Goal: Navigation & Orientation: Find specific page/section

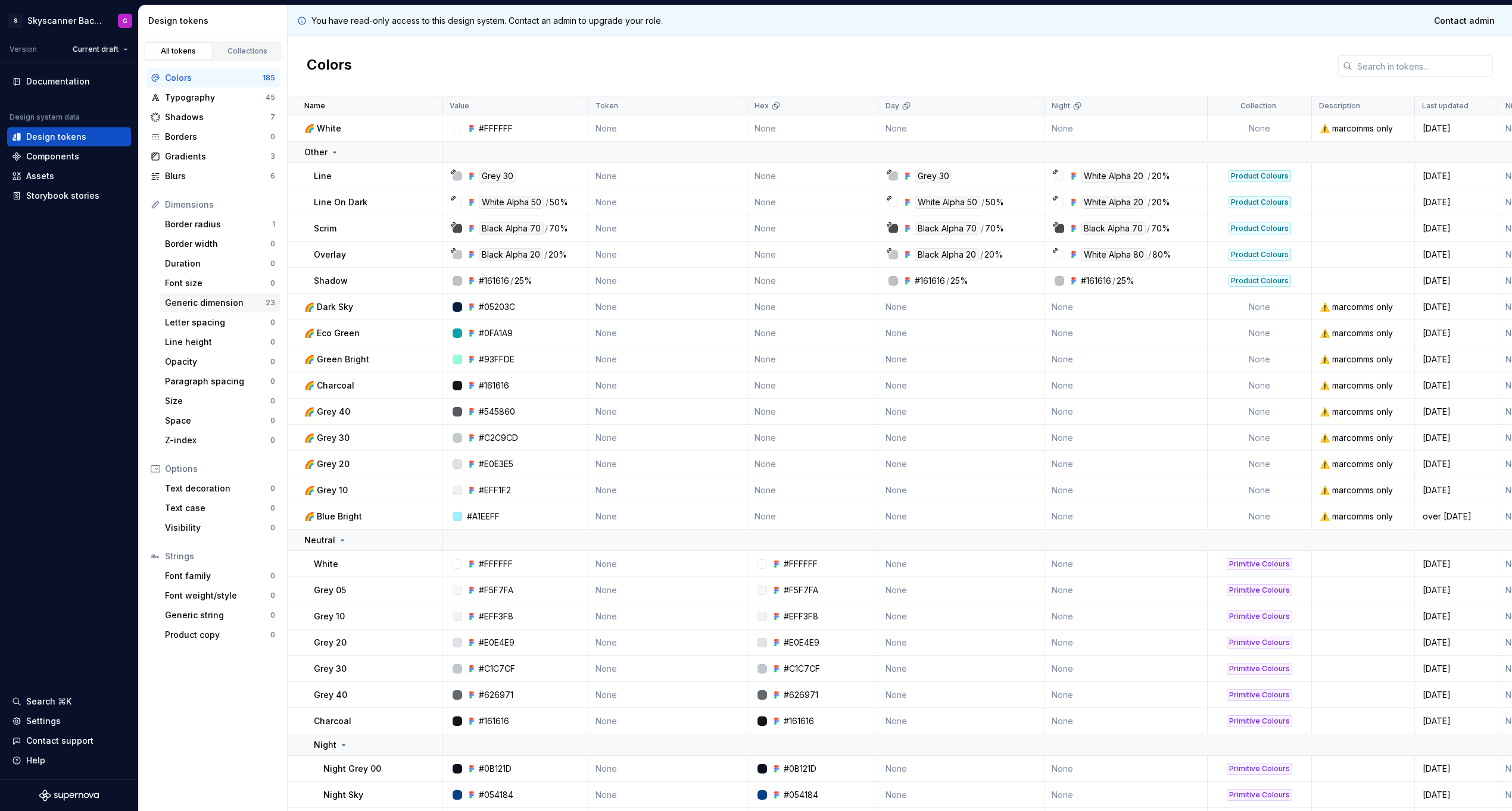
click at [178, 302] on div "Generic dimension" at bounding box center [215, 303] width 100 height 12
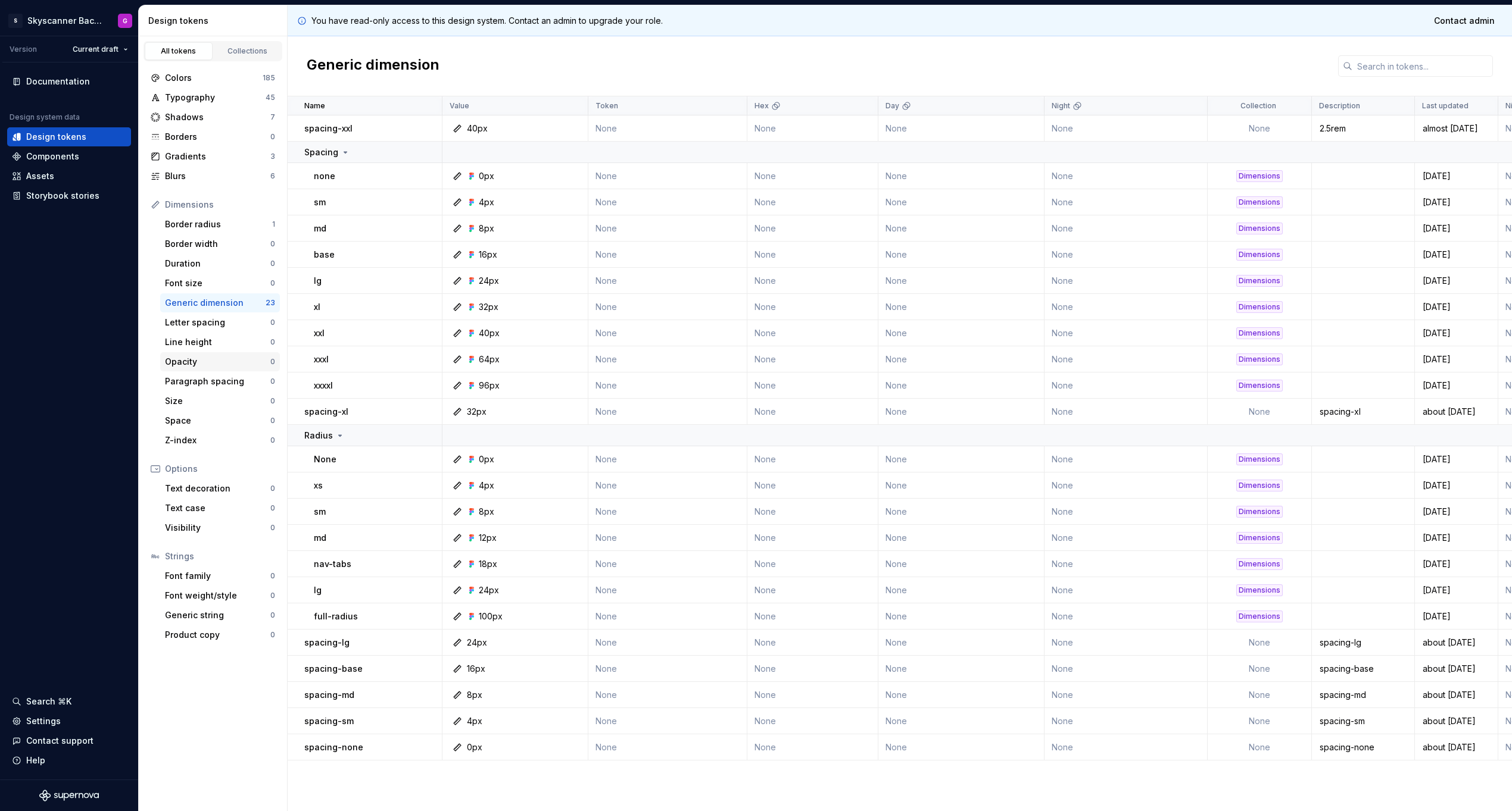
click at [178, 371] on div "Opacity 0" at bounding box center [220, 362] width 120 height 19
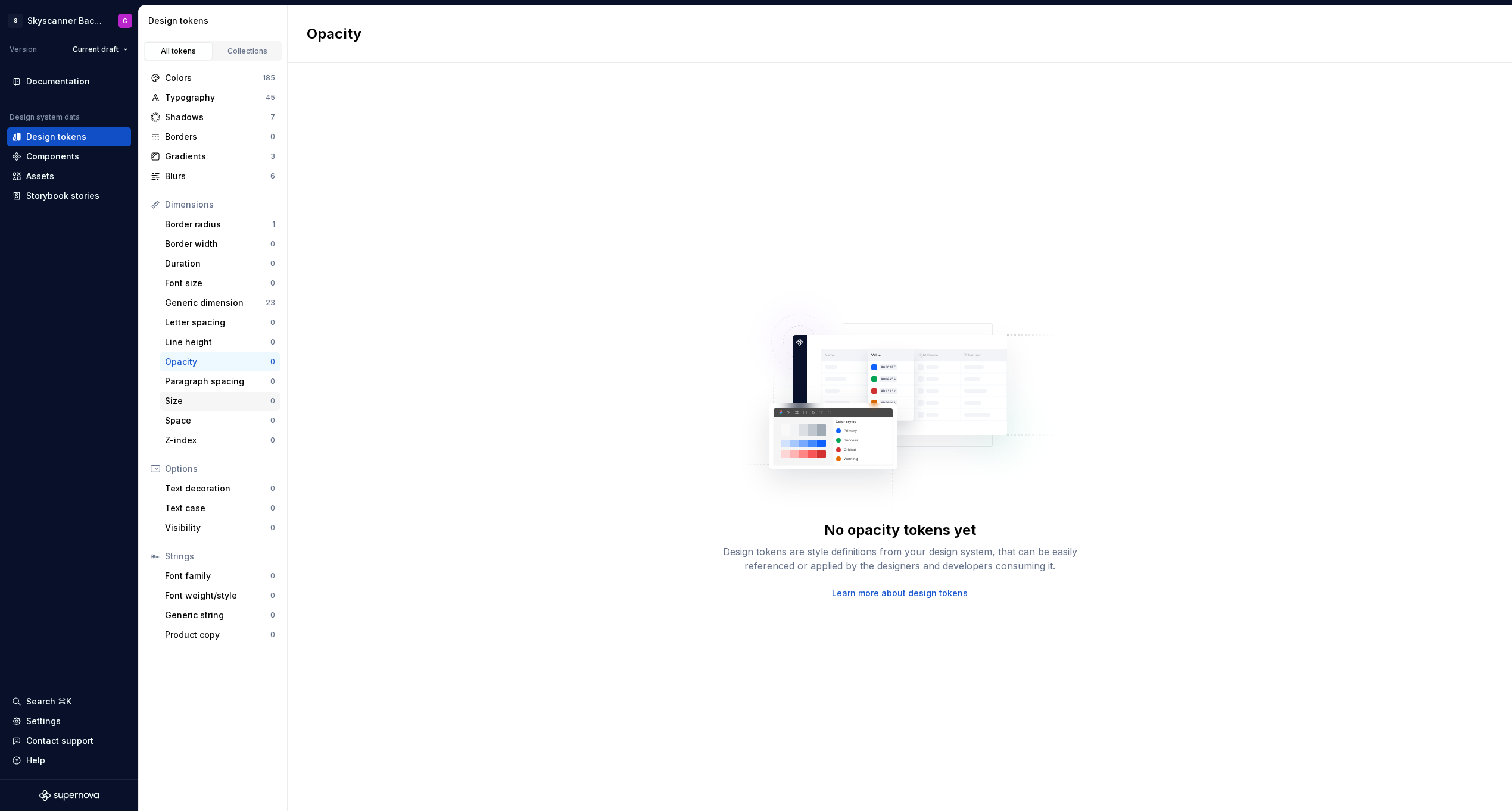
click at [204, 410] on div "Size 0" at bounding box center [220, 401] width 120 height 19
click at [198, 418] on div "Space" at bounding box center [218, 421] width 106 height 12
click at [193, 437] on div "Z-index" at bounding box center [218, 440] width 106 height 12
click at [218, 484] on div "Text decoration" at bounding box center [218, 489] width 106 height 12
click at [57, 165] on div "Components" at bounding box center [69, 156] width 124 height 19
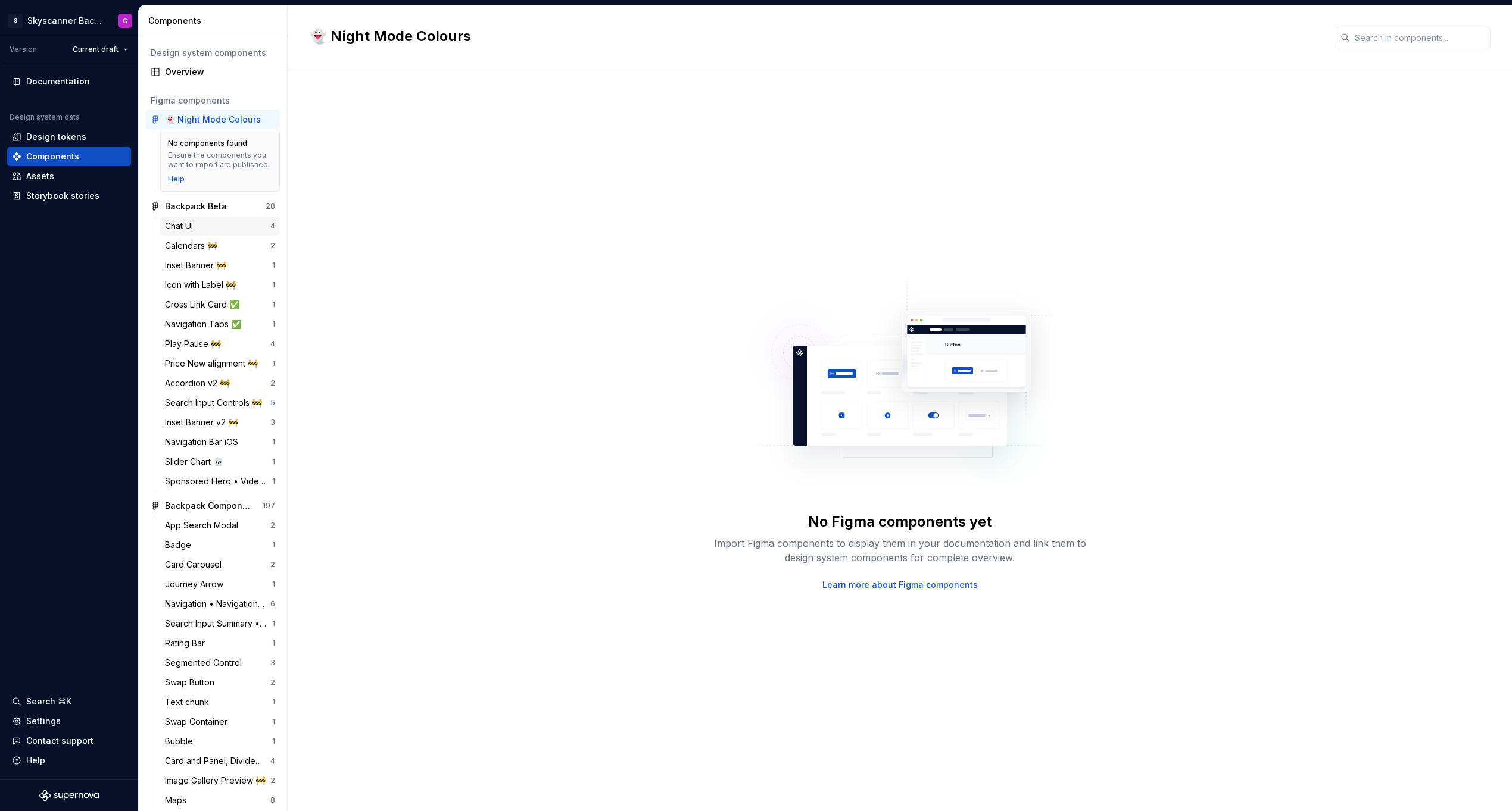
click at [185, 232] on div "Chat UI" at bounding box center [181, 226] width 33 height 12
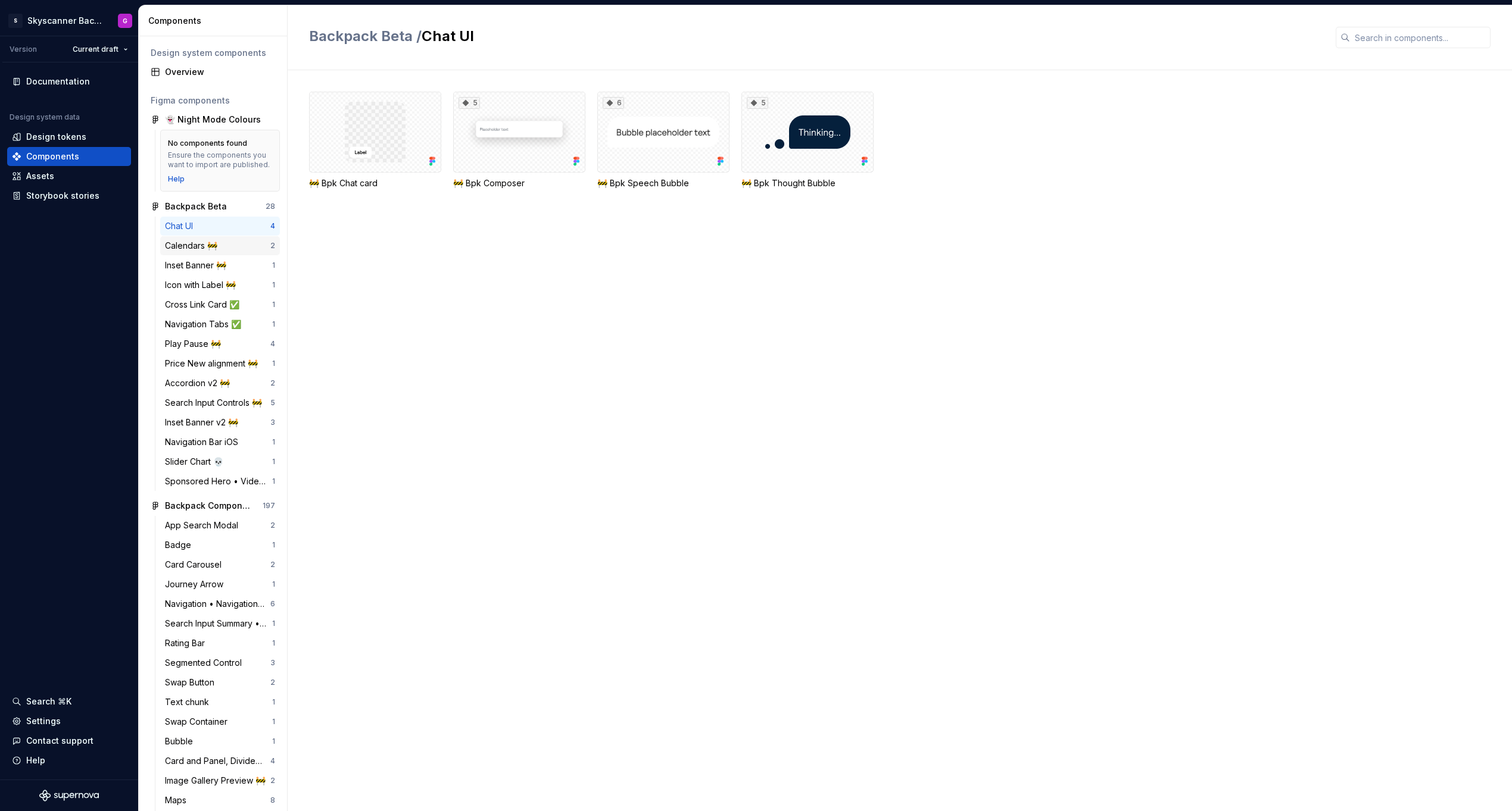
click at [185, 252] on div "Calendars 🚧" at bounding box center [193, 246] width 57 height 12
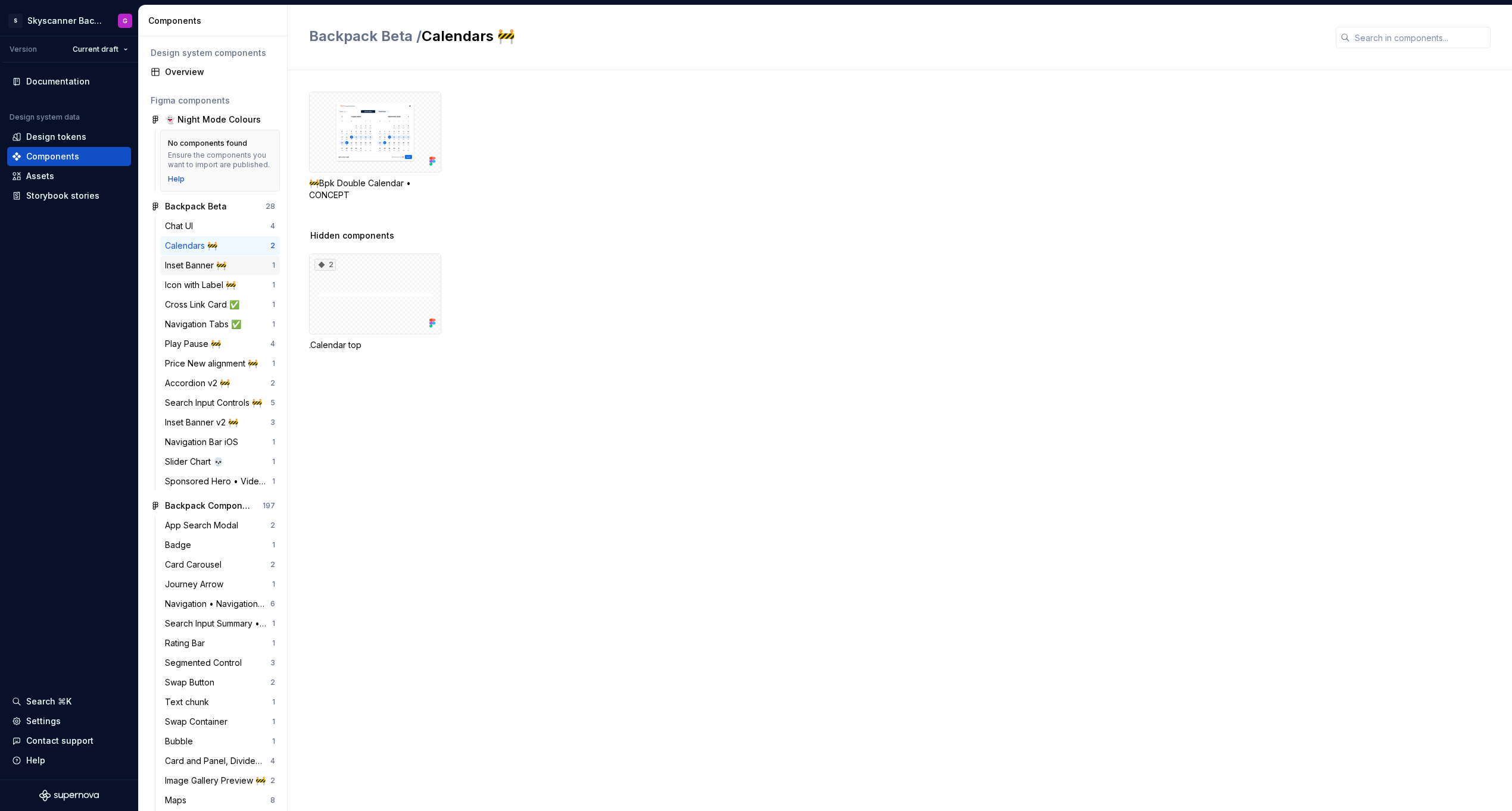
click at [185, 272] on div "Inset Banner 🚧" at bounding box center [198, 265] width 66 height 12
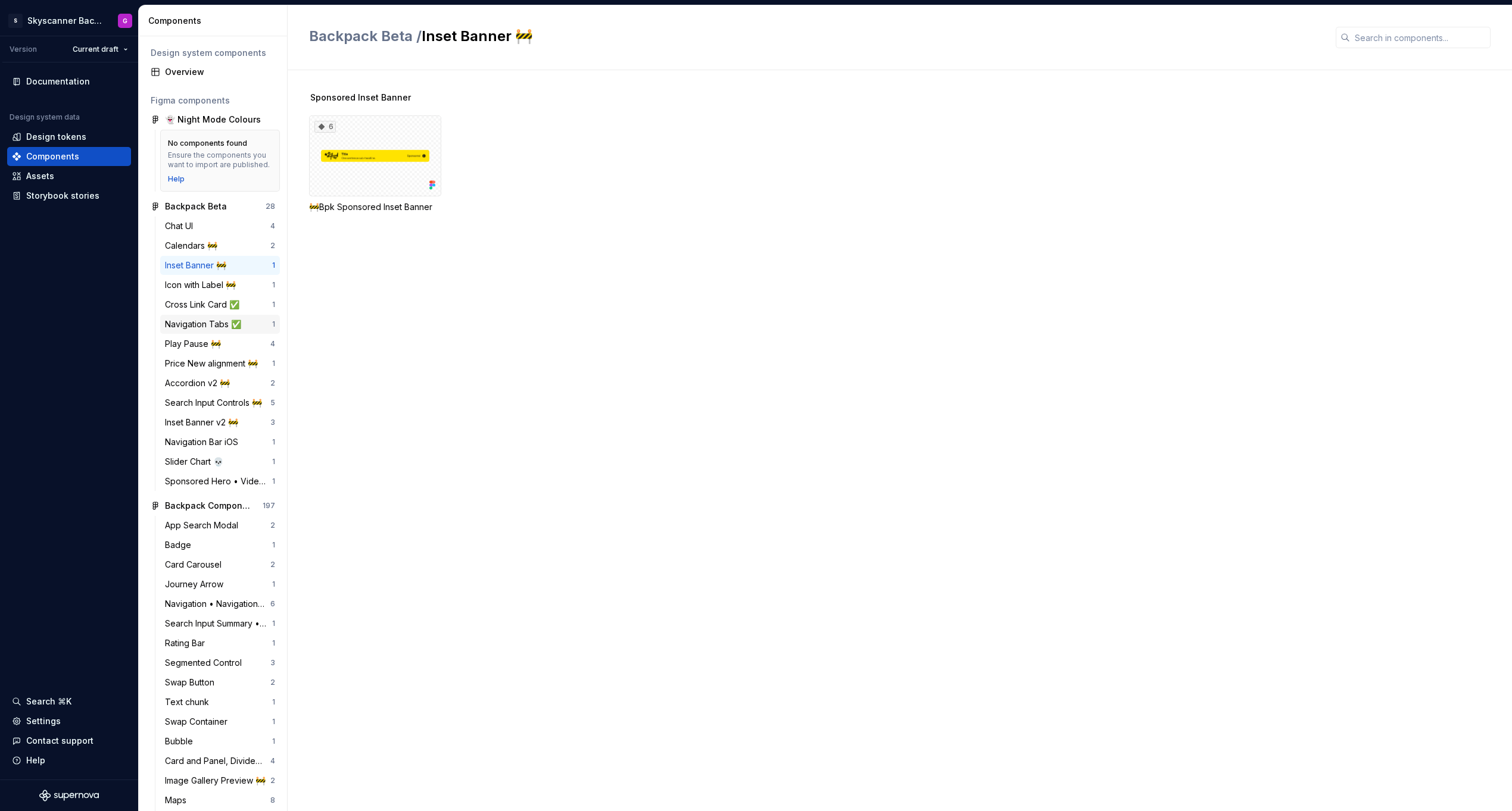
click at [184, 330] on div "Navigation Tabs ✅" at bounding box center [205, 324] width 81 height 12
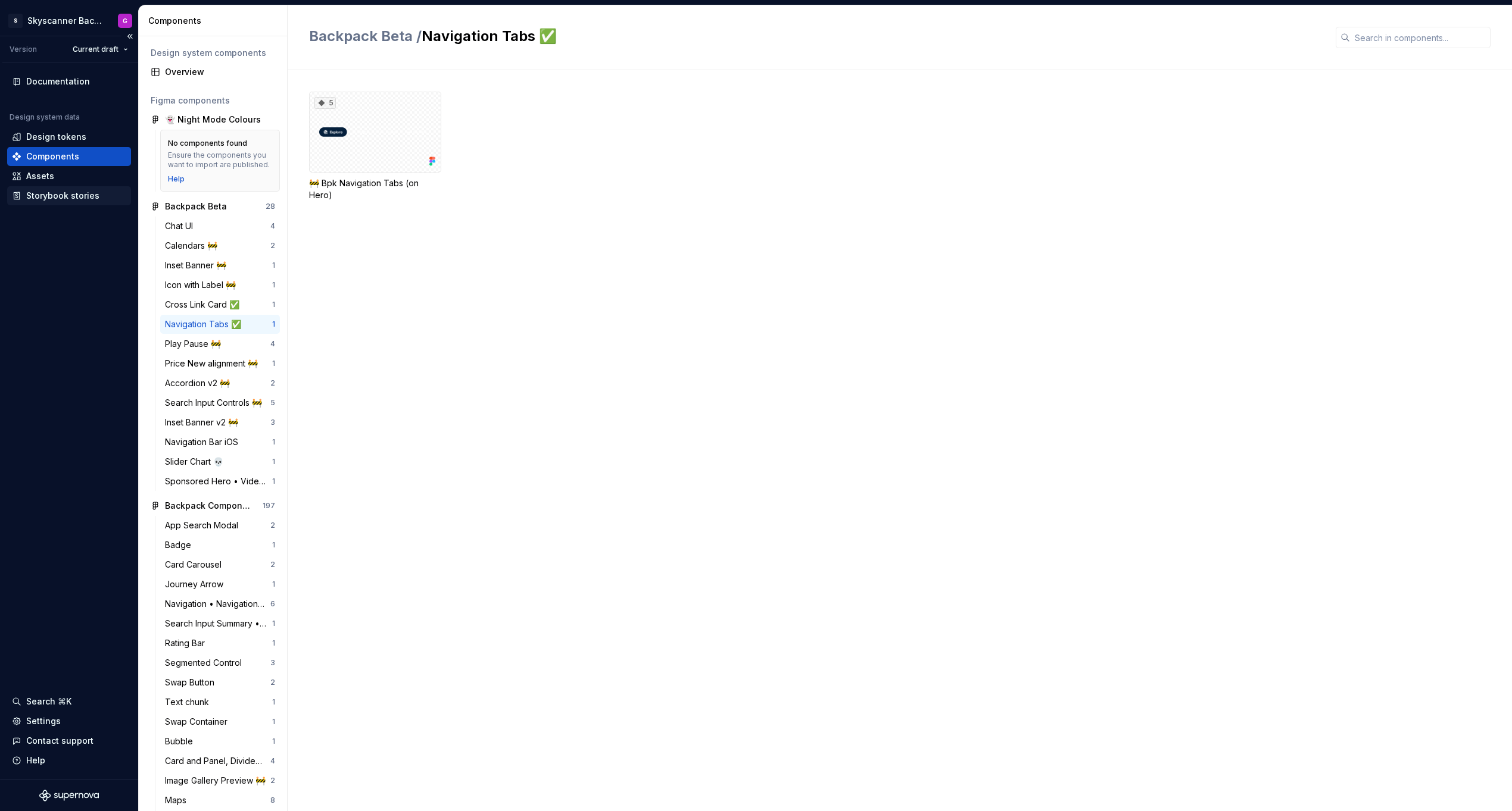
click at [52, 198] on div "Storybook stories" at bounding box center [63, 196] width 73 height 12
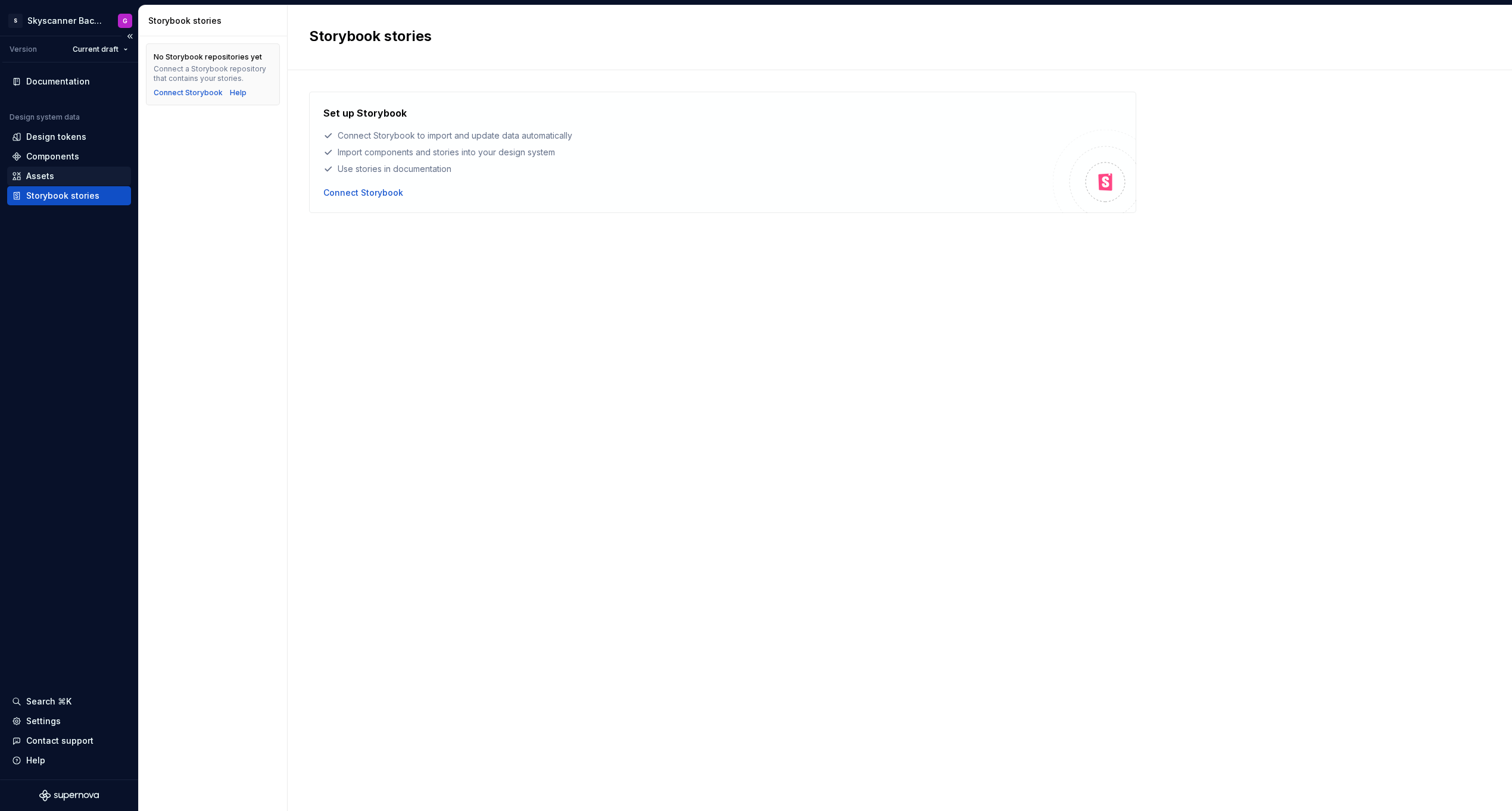
click at [33, 178] on div "Assets" at bounding box center [40, 176] width 28 height 12
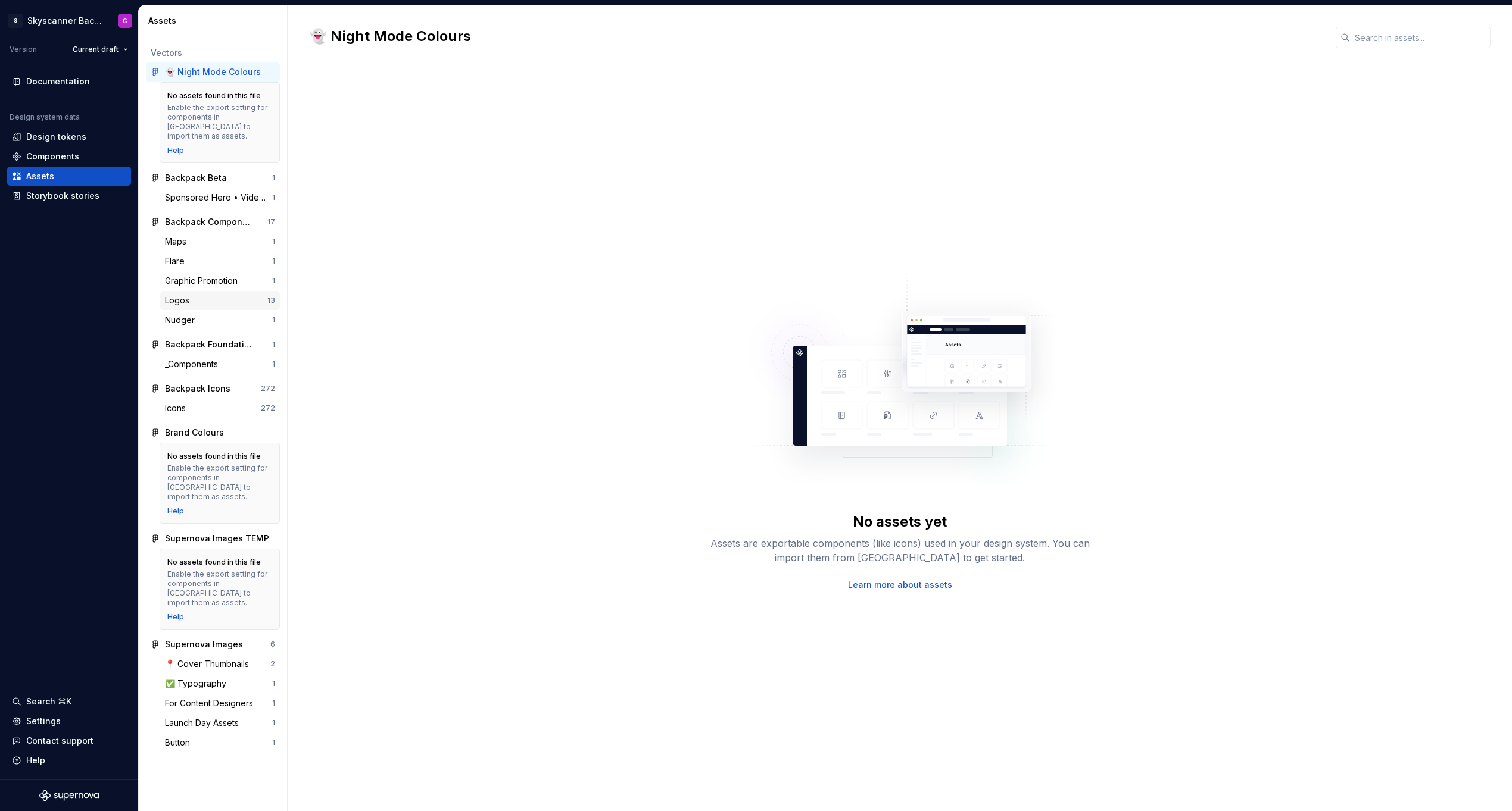
click at [214, 295] on div "Logos" at bounding box center [216, 301] width 102 height 12
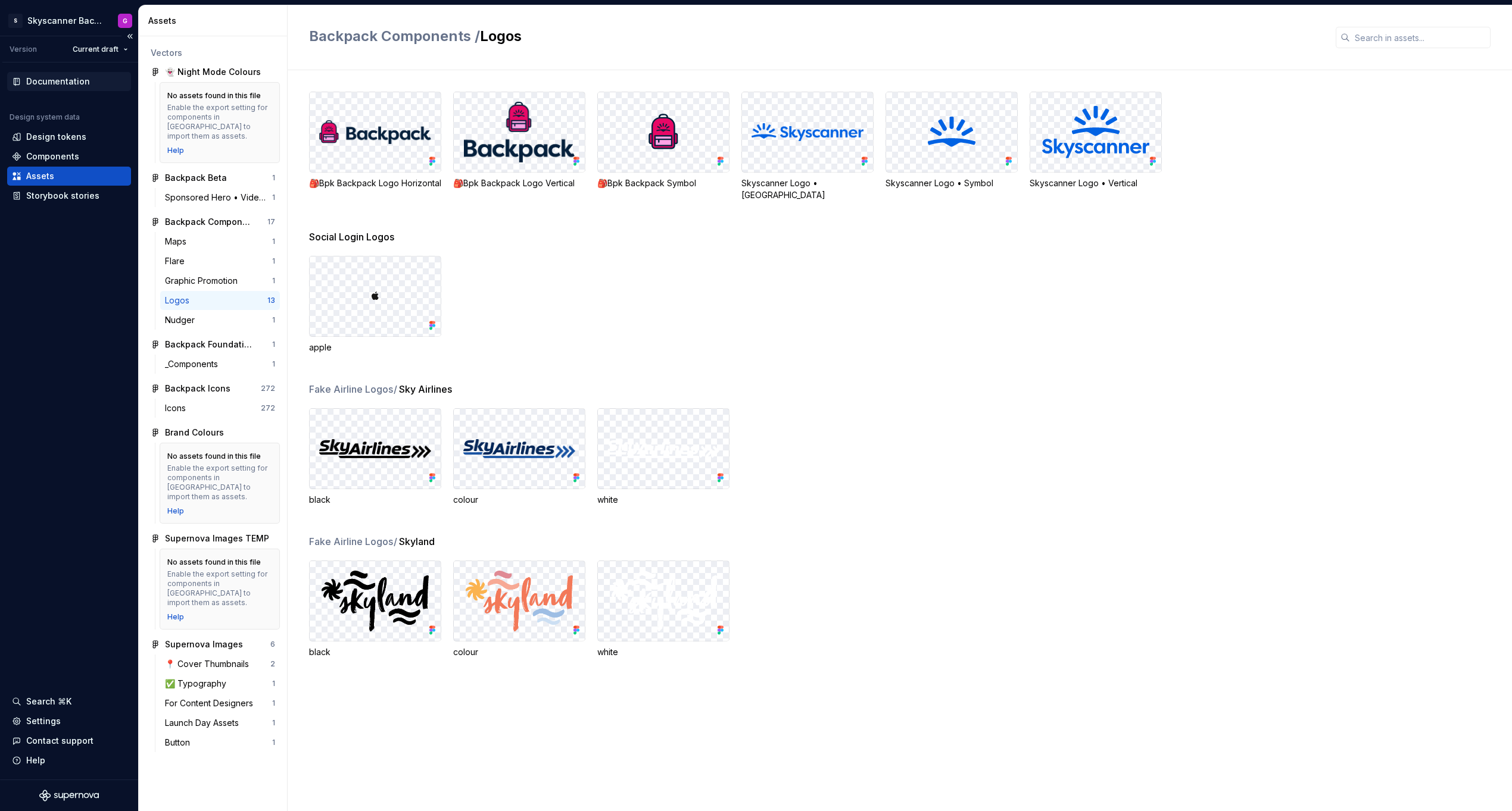
click at [71, 76] on div "Documentation" at bounding box center [58, 81] width 64 height 12
